Goal: Use online tool/utility: Utilize a website feature to perform a specific function

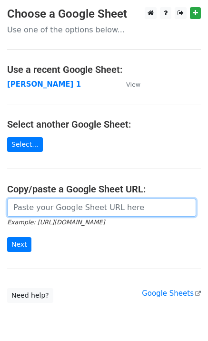
click at [31, 206] on input "url" at bounding box center [101, 207] width 189 height 18
type input "https://docs.google.com/spreadsheets/d/1laFuCRc_gf7_XeBsXZvznQFuTKtWG6_jmo9dt9r…"
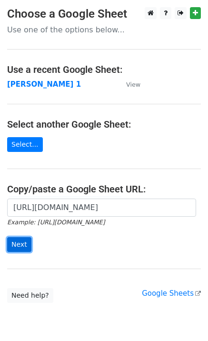
click at [21, 238] on input "Next" at bounding box center [19, 244] width 24 height 15
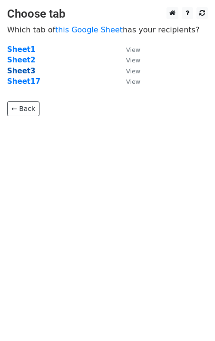
click at [27, 69] on strong "Sheet3" at bounding box center [21, 71] width 28 height 9
